Goal: Find specific page/section: Find specific page/section

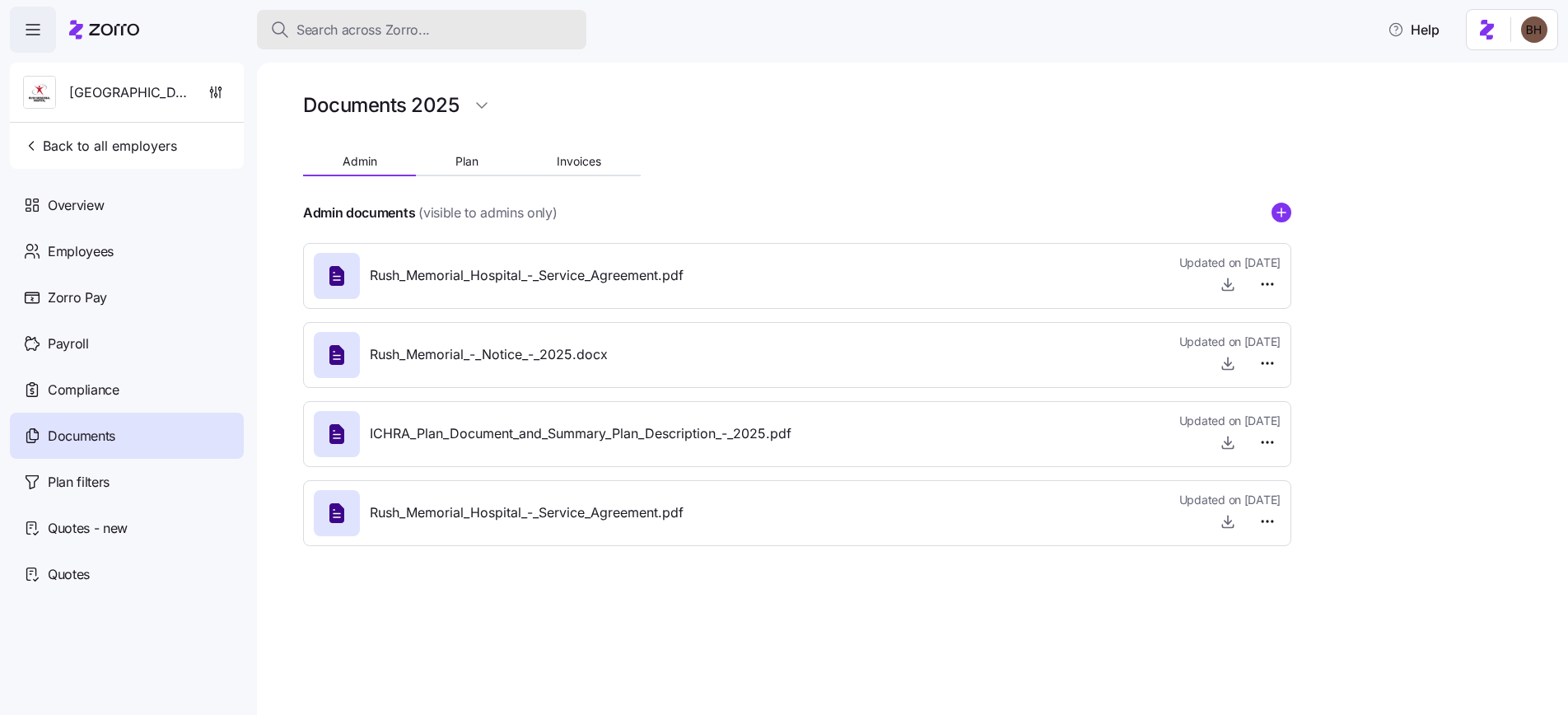
click at [384, 30] on span "Search across Zorro..." at bounding box center [363, 30] width 134 height 20
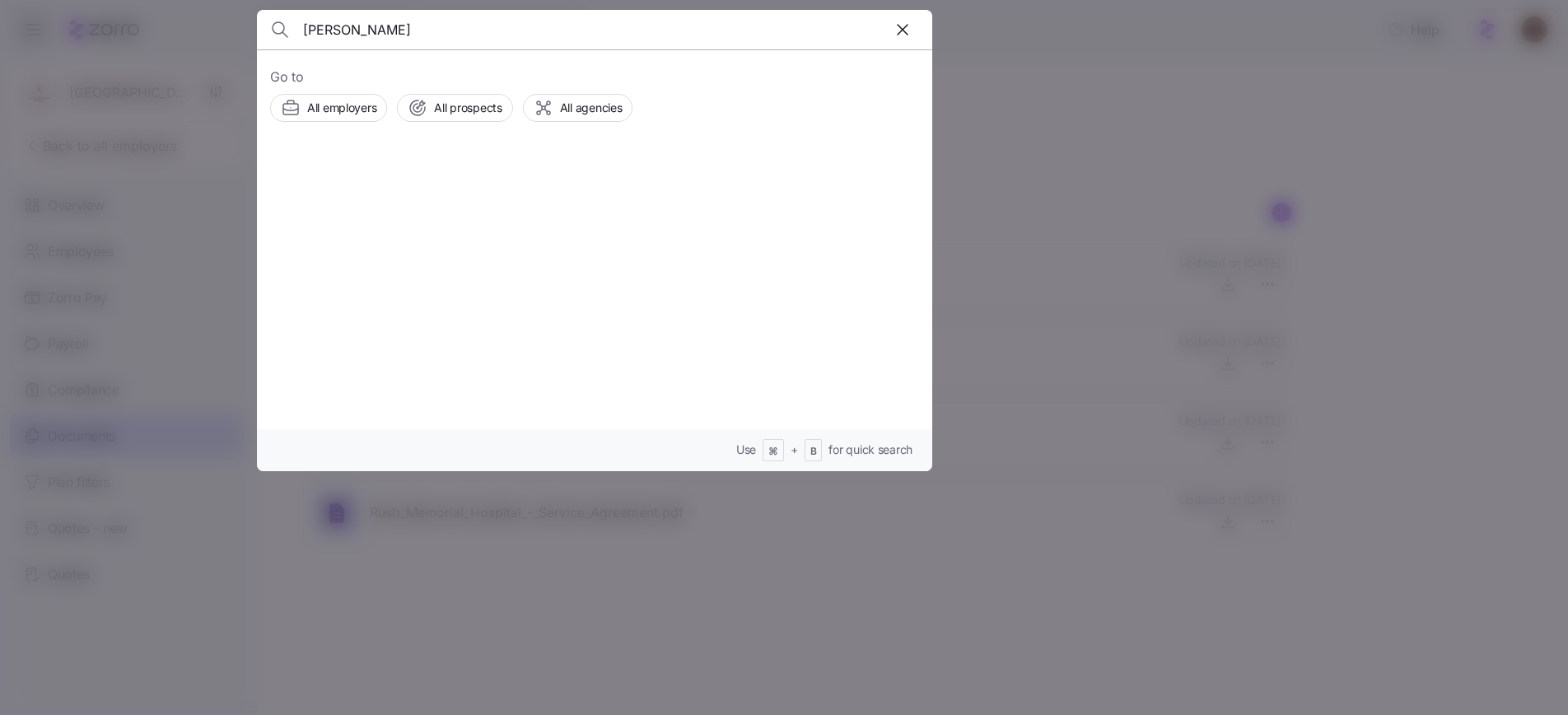
type input "[PERSON_NAME]"
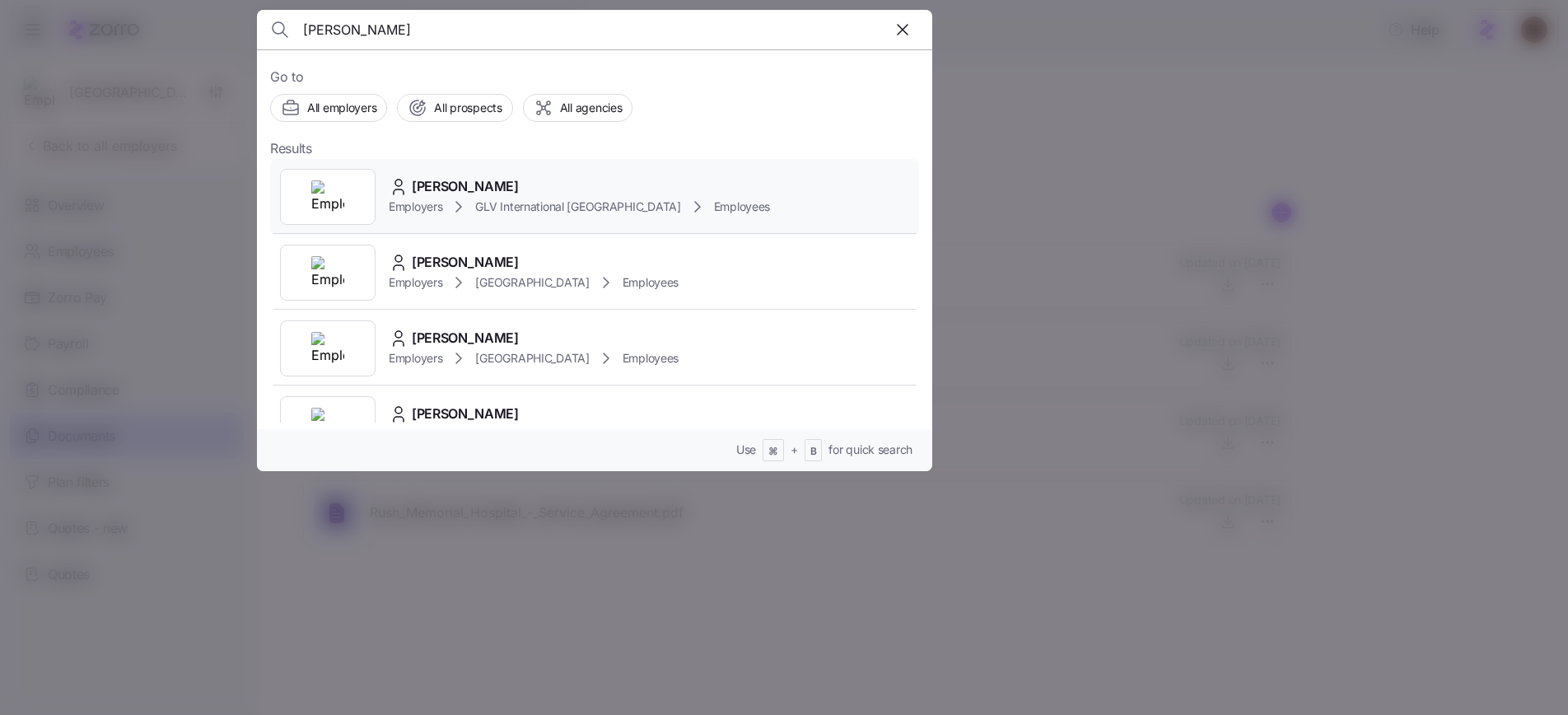
click at [472, 184] on span "[PERSON_NAME]" at bounding box center [465, 186] width 107 height 20
